Goal: Task Accomplishment & Management: Use online tool/utility

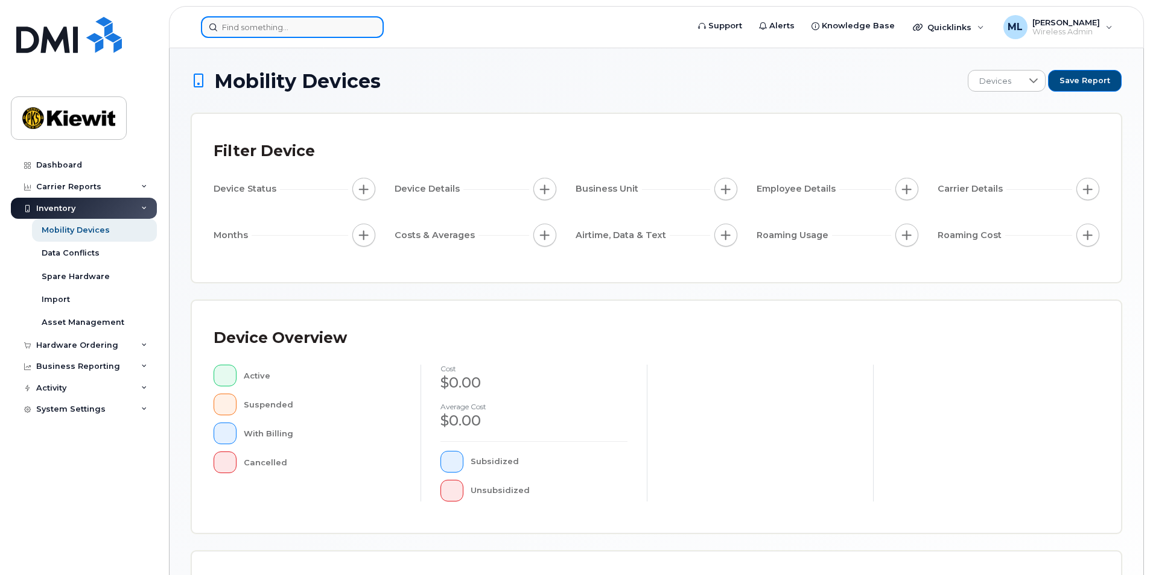
click at [276, 27] on input at bounding box center [292, 27] width 183 height 22
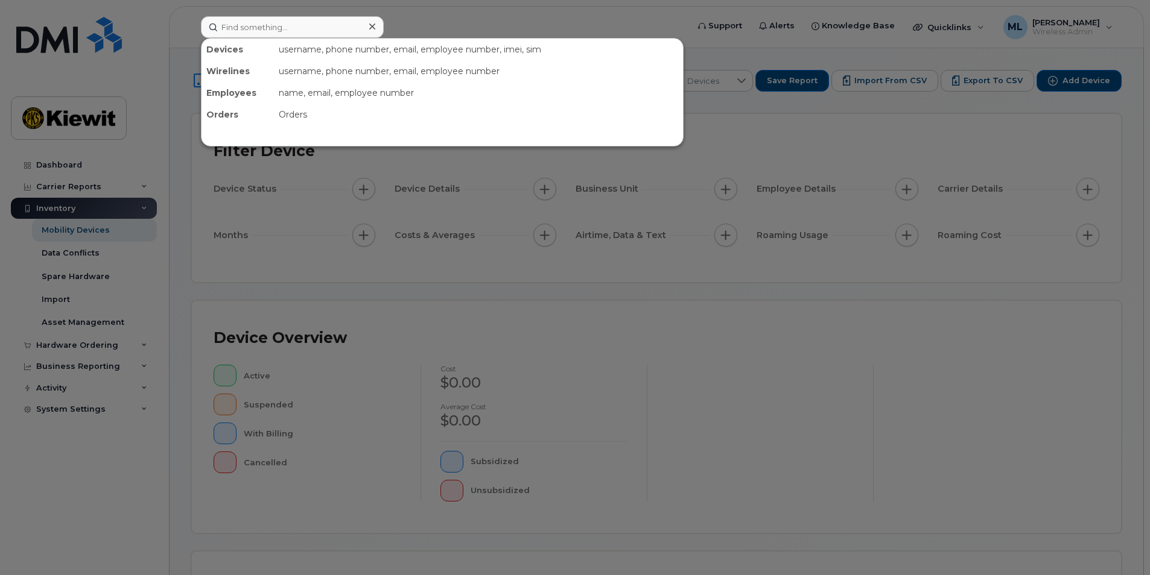
click at [688, 334] on div at bounding box center [575, 287] width 1150 height 575
click at [306, 22] on input at bounding box center [292, 27] width 183 height 22
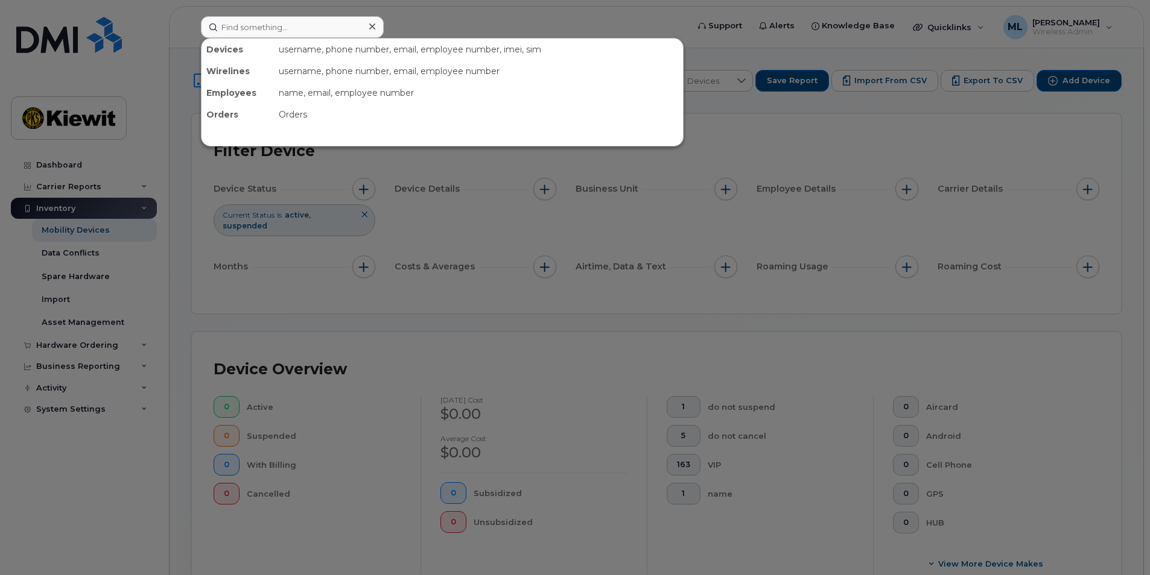
click at [480, 320] on div at bounding box center [575, 287] width 1150 height 575
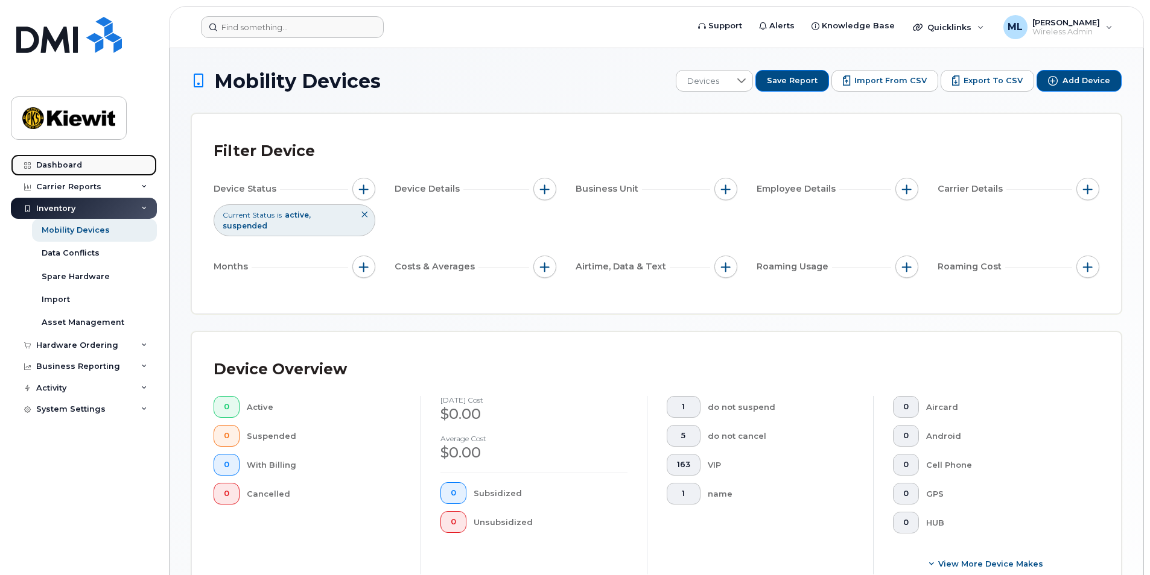
click at [96, 167] on link "Dashboard" at bounding box center [84, 165] width 146 height 22
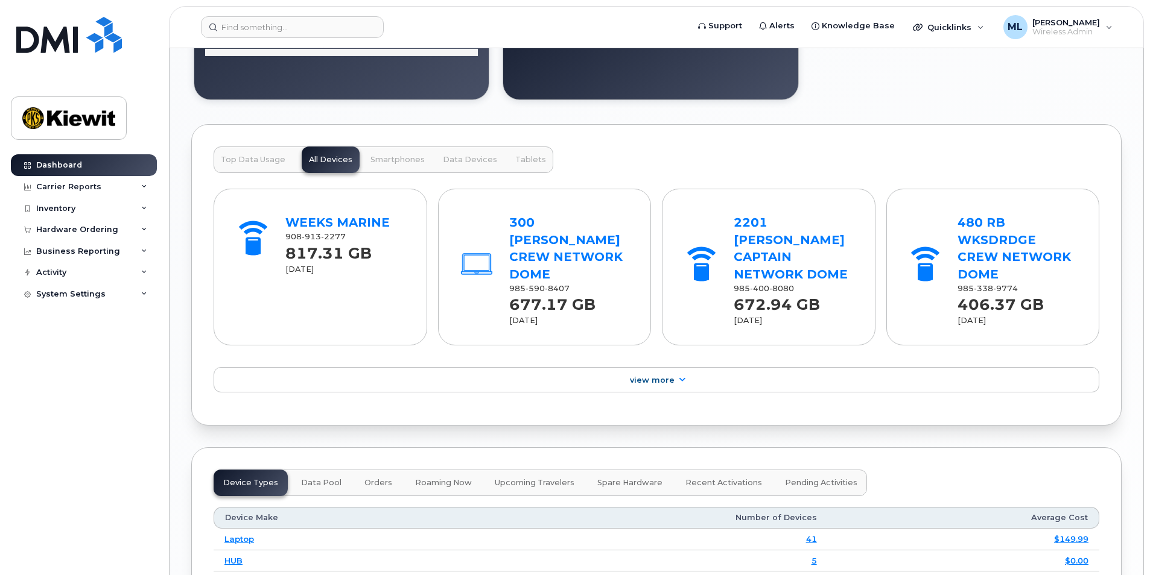
scroll to position [1537, 0]
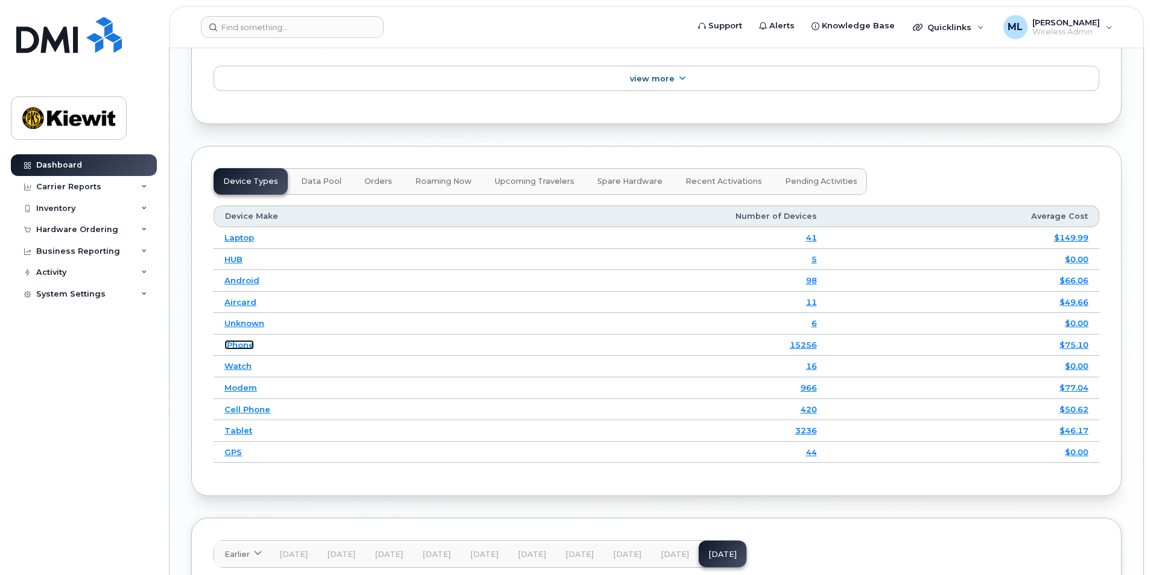
click at [240, 340] on link "iPhone" at bounding box center [239, 345] width 30 height 10
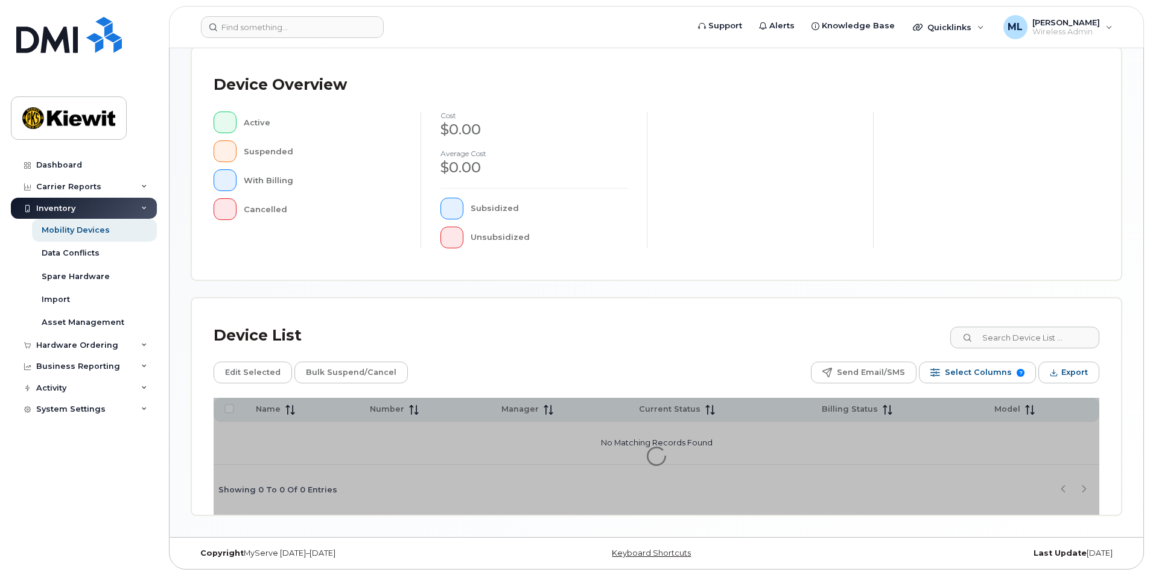
scroll to position [254, 0]
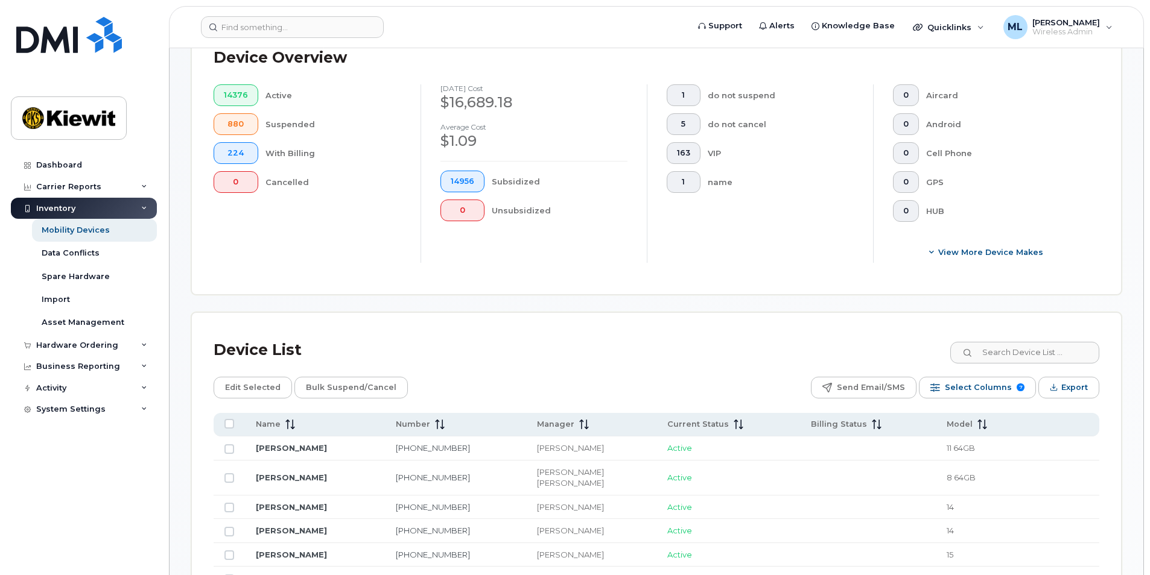
scroll to position [375, 0]
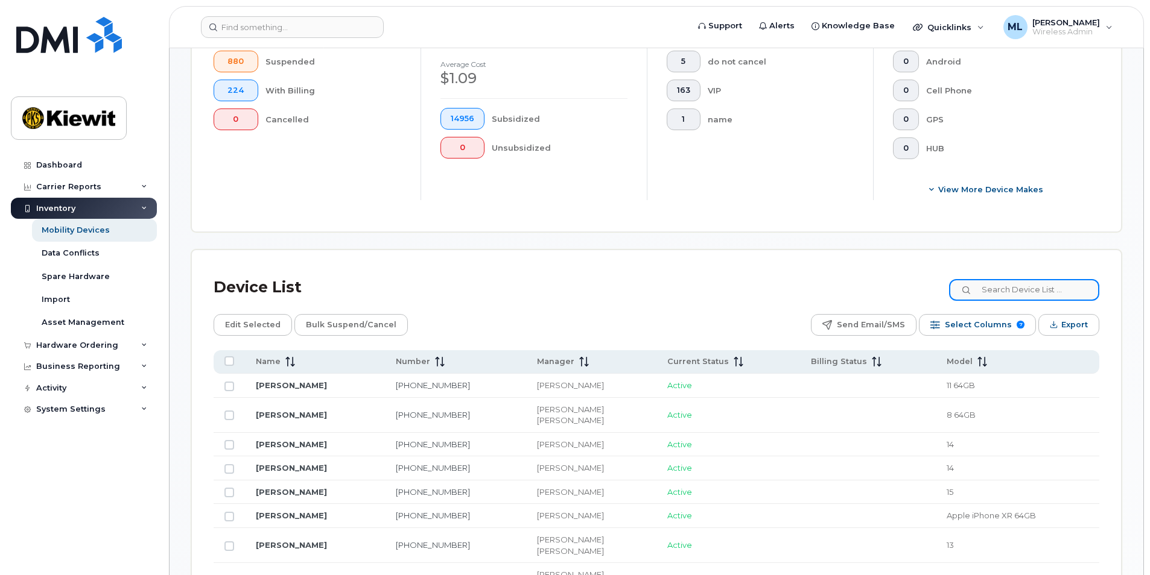
click at [1029, 299] on input at bounding box center [1024, 290] width 150 height 22
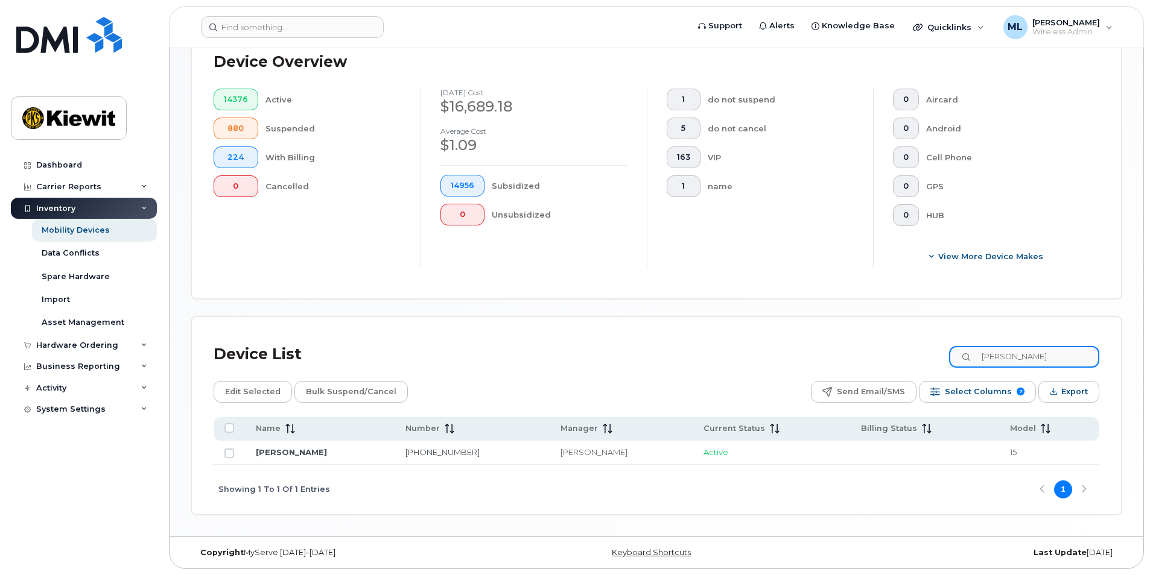
type input "[PERSON_NAME]"
